Goal: Find specific page/section: Find specific page/section

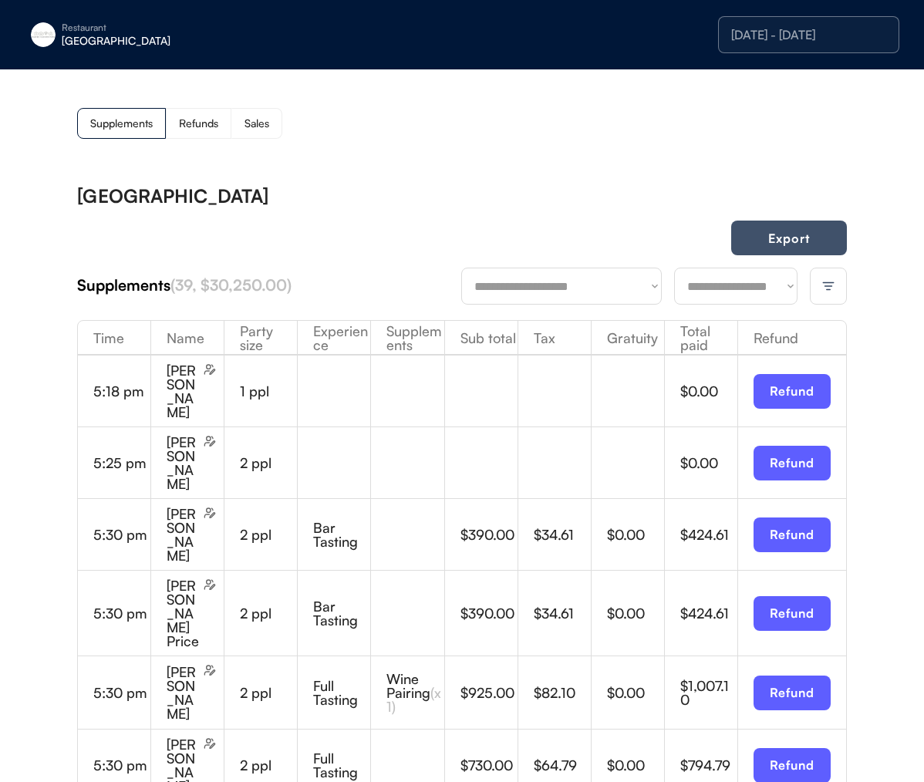
click at [804, 239] on button "Export" at bounding box center [789, 237] width 116 height 35
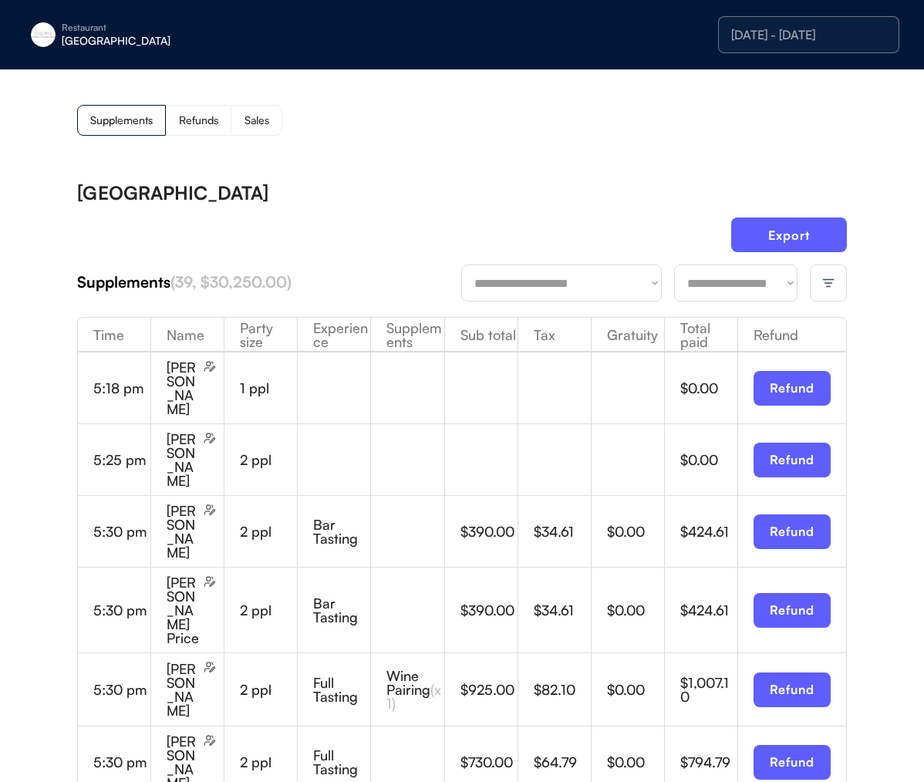
scroll to position [5, 0]
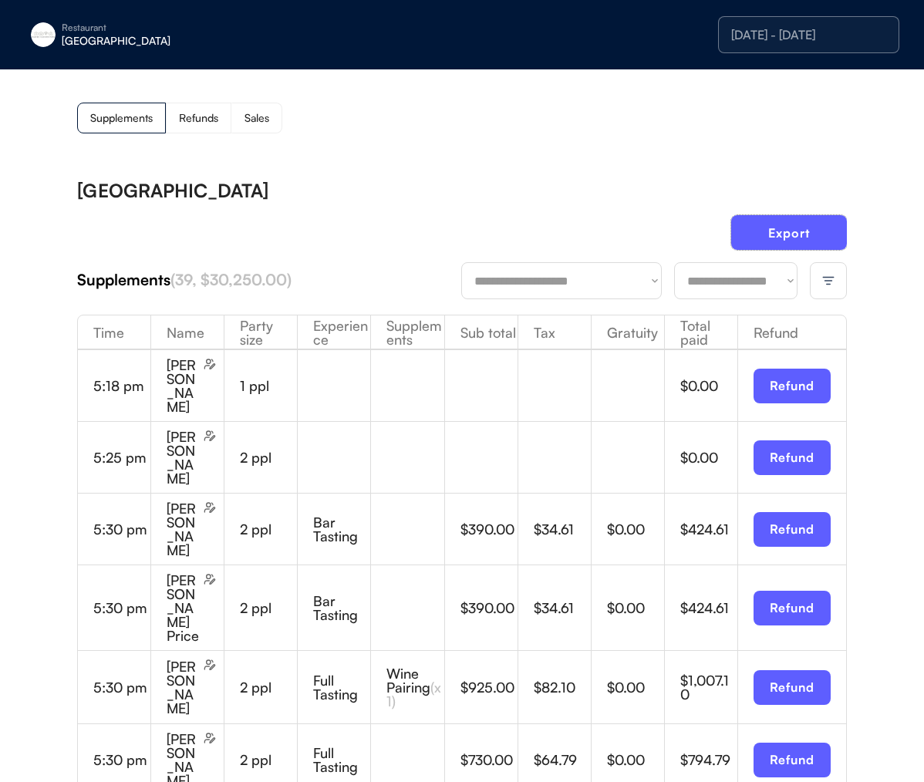
click at [543, 131] on div "Supplements Refunds Sales" at bounding box center [461, 118] width 769 height 31
click at [93, 39] on div "[GEOGRAPHIC_DATA]" at bounding box center [159, 40] width 194 height 11
click at [118, 111] on div "[PERSON_NAME]" at bounding box center [144, 116] width 137 height 11
drag, startPoint x: 484, startPoint y: 115, endPoint x: 473, endPoint y: 117, distance: 11.8
click at [483, 114] on div "Supplements Refunds Sales" at bounding box center [461, 118] width 769 height 31
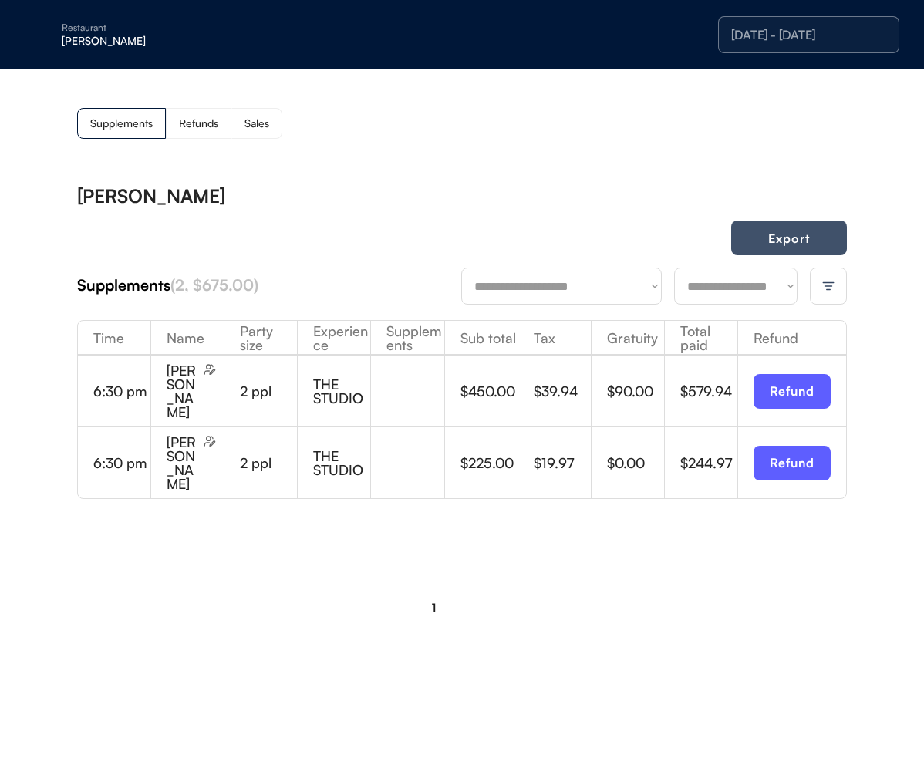
click at [798, 227] on button "Export" at bounding box center [789, 237] width 116 height 35
